Goal: Find specific fact: Find specific fact

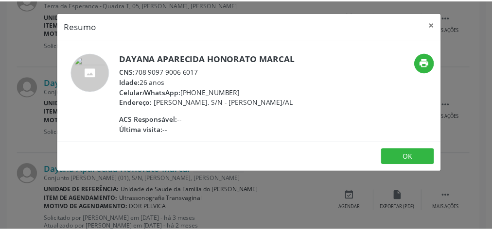
scroll to position [648, 0]
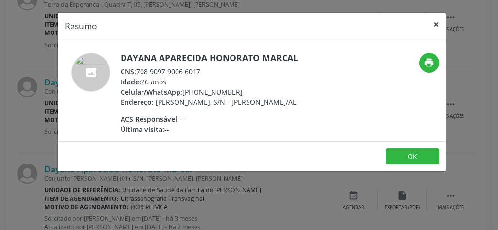
click at [437, 21] on button "×" at bounding box center [435, 25] width 19 height 24
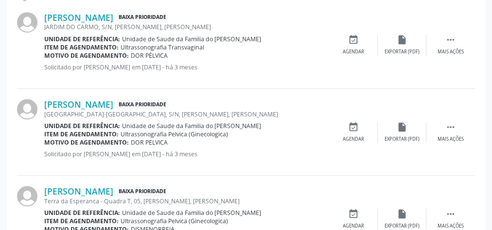
scroll to position [337, 0]
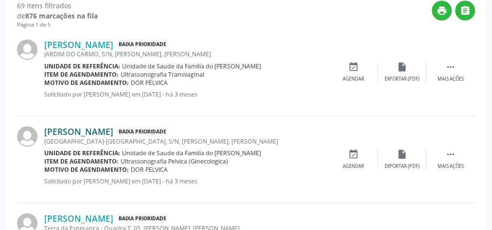
click at [106, 129] on link "[PERSON_NAME]" at bounding box center [78, 131] width 69 height 11
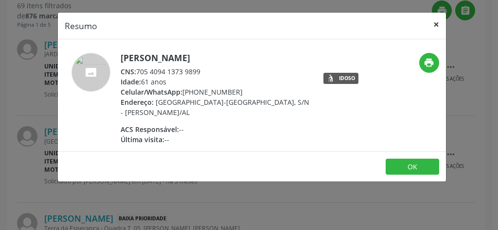
click at [434, 22] on button "×" at bounding box center [435, 25] width 19 height 24
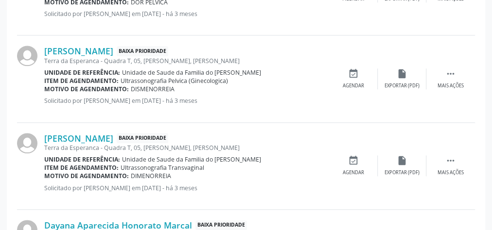
scroll to position [493, 0]
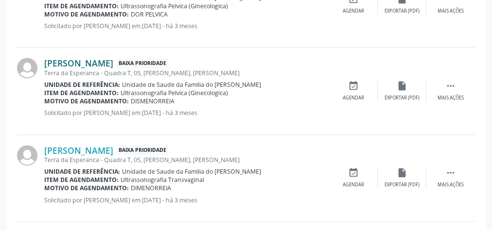
click at [113, 65] on link "[PERSON_NAME]" at bounding box center [78, 63] width 69 height 11
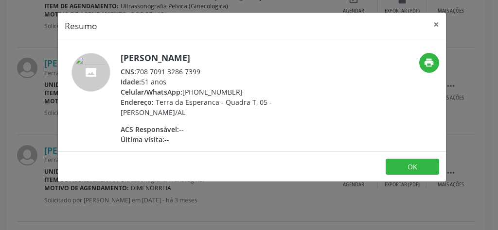
drag, startPoint x: 212, startPoint y: 71, endPoint x: 137, endPoint y: 69, distance: 75.4
click at [137, 69] on div "CNS: 708 7091 3286 7399" at bounding box center [215, 72] width 189 height 10
copy div "708 7091 3286 7399"
click at [433, 23] on button "×" at bounding box center [435, 25] width 19 height 24
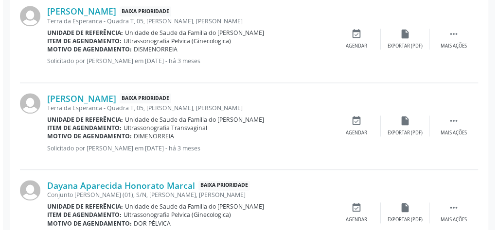
scroll to position [609, 0]
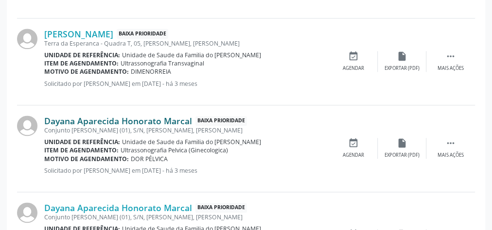
click at [104, 121] on link "Dayana Aparecida Honorato Marcal" at bounding box center [118, 121] width 148 height 11
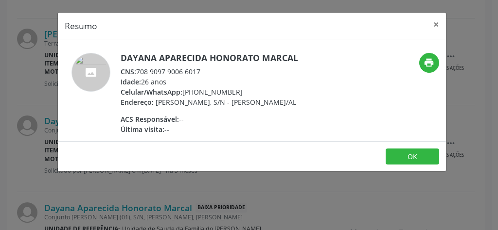
drag, startPoint x: 206, startPoint y: 69, endPoint x: 137, endPoint y: 70, distance: 69.5
click at [137, 70] on div "CNS: 708 9097 9006 6017" at bounding box center [209, 72] width 177 height 10
copy div "708 9097 9006 6017"
